Goal: Information Seeking & Learning: Learn about a topic

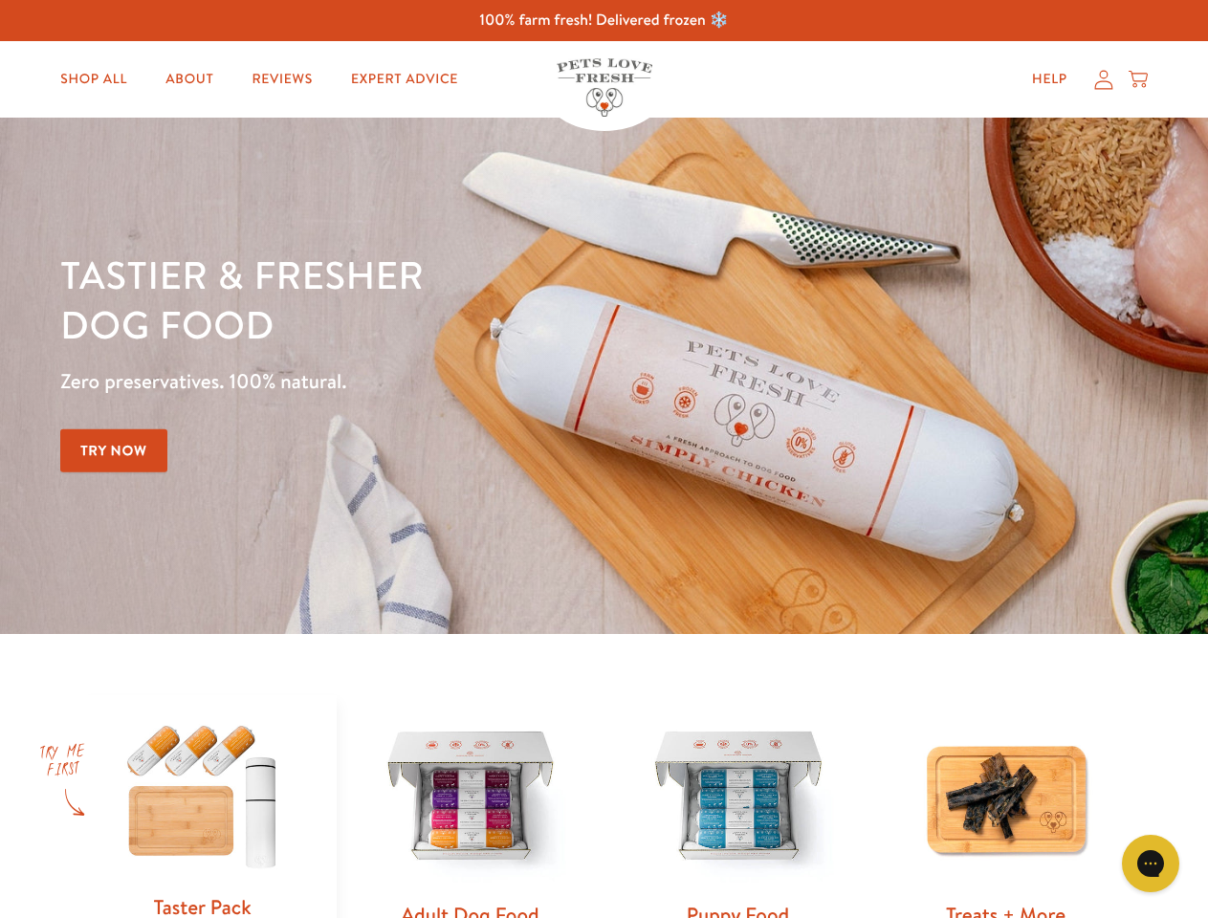
click at [603, 459] on div "Tastier & fresher dog food Zero preservatives. 100% natural. Try Now" at bounding box center [422, 376] width 725 height 252
click at [1150, 863] on icon "Gorgias live chat" at bounding box center [1150, 863] width 18 height 18
